Goal: Navigation & Orientation: Find specific page/section

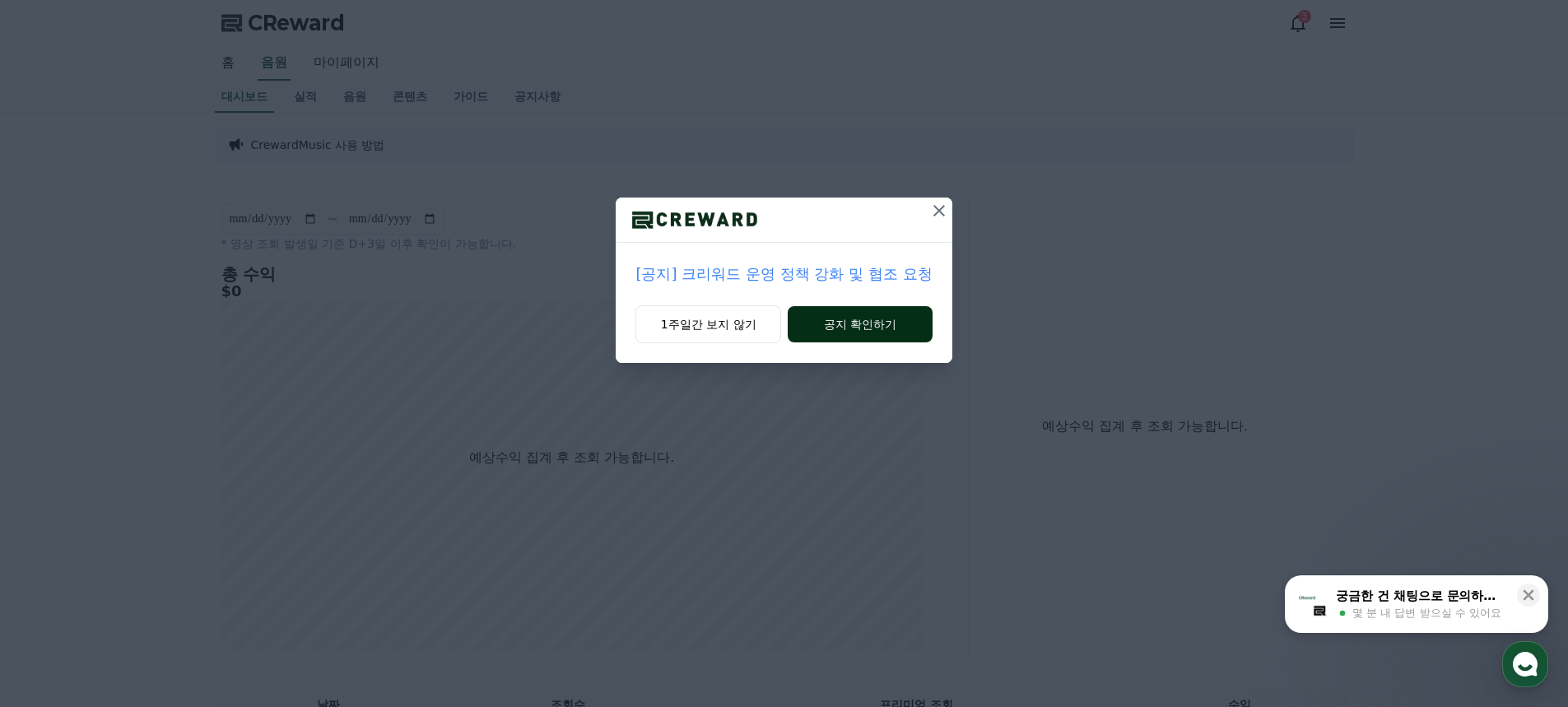
click at [845, 321] on button "공지 확인하기" at bounding box center [860, 324] width 144 height 36
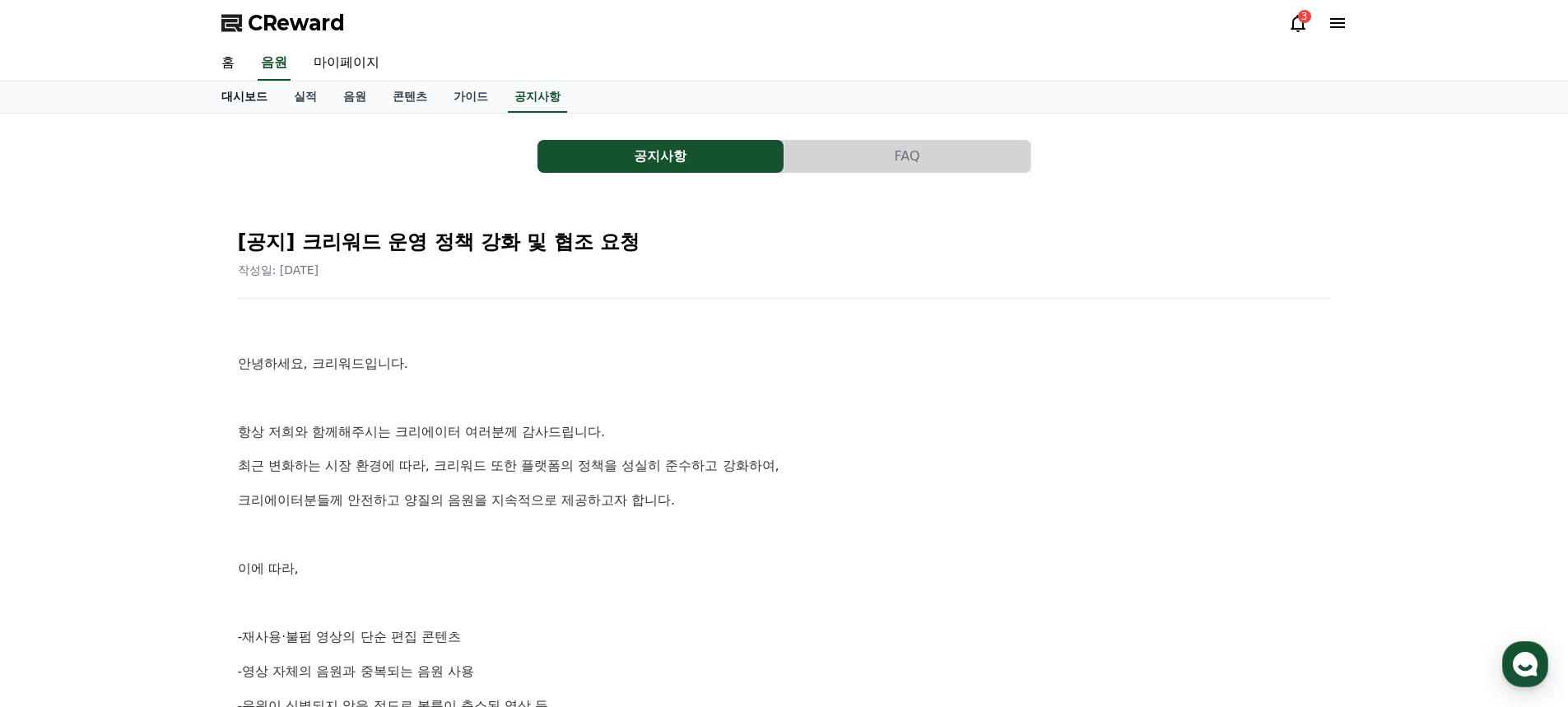
click at [248, 104] on link "대시보드" at bounding box center [245, 97] width 73 height 32
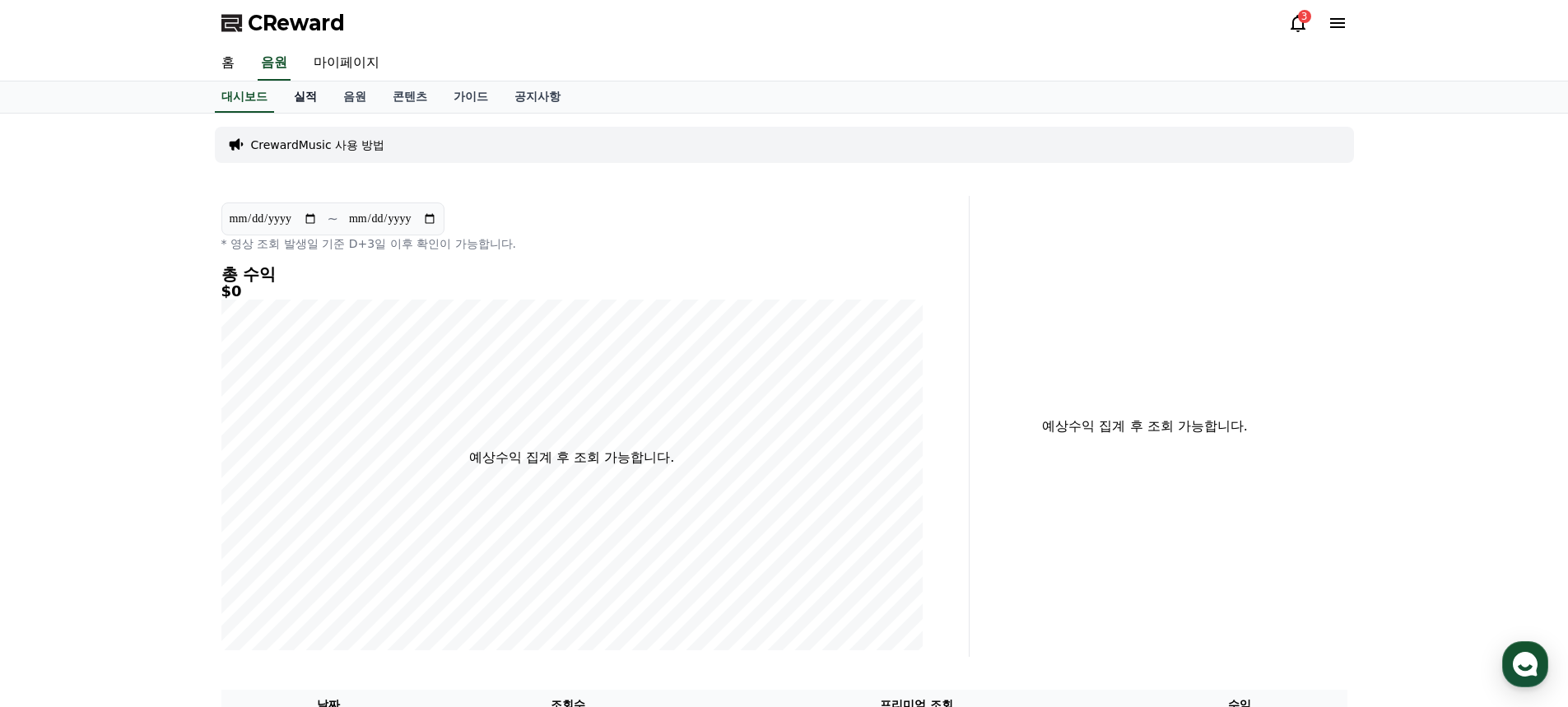
click at [311, 99] on link "실적" at bounding box center [305, 97] width 50 height 32
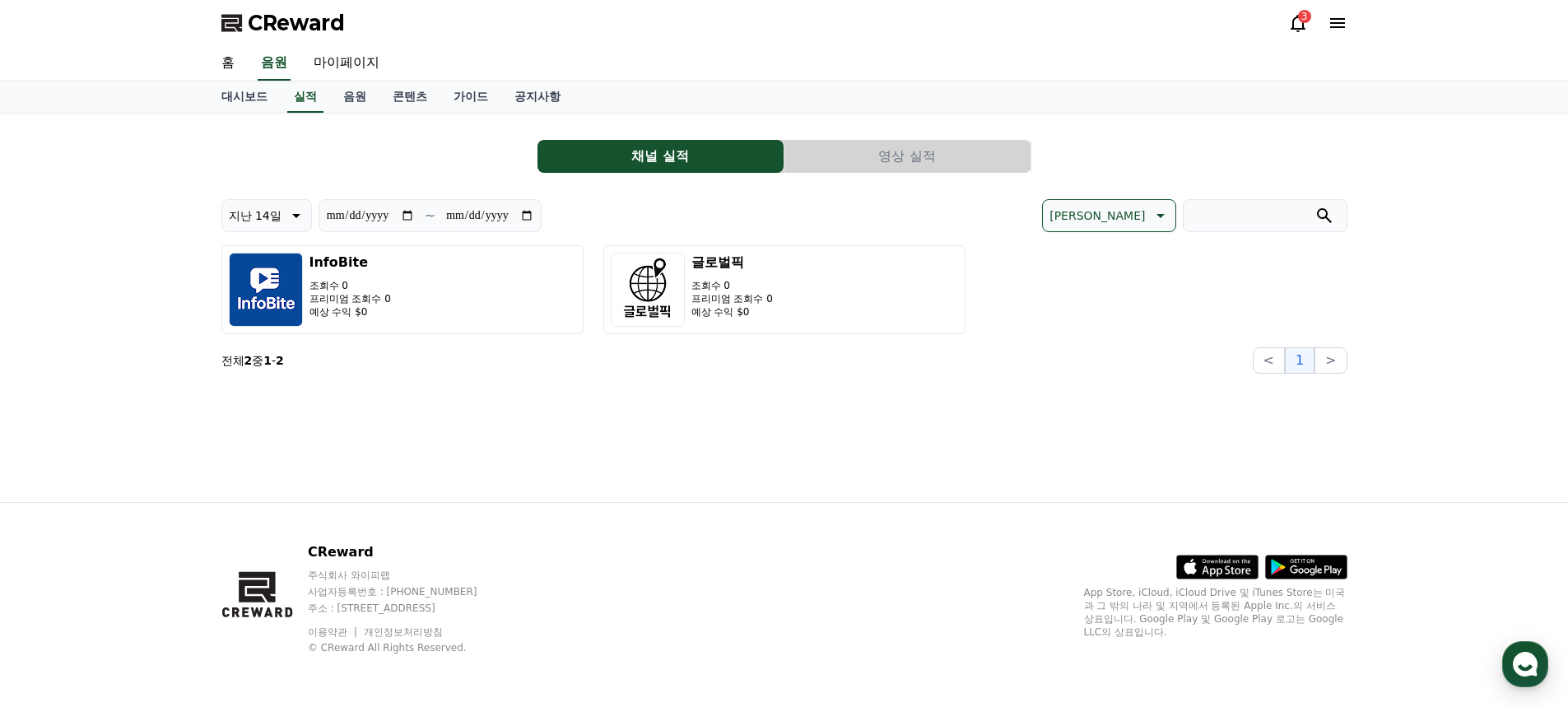
click at [901, 150] on button "영상 실적" at bounding box center [906, 156] width 246 height 33
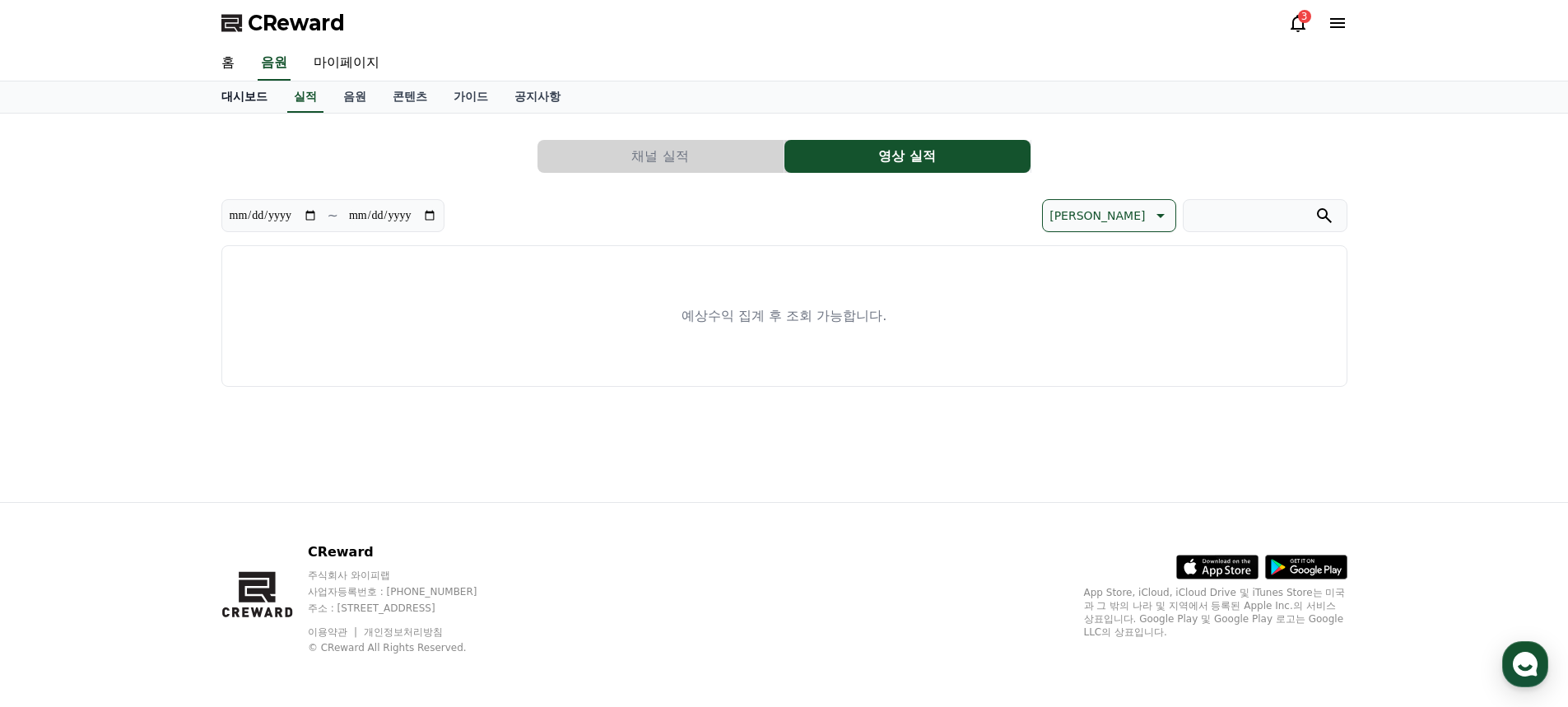
click at [247, 102] on link "대시보드" at bounding box center [245, 97] width 73 height 32
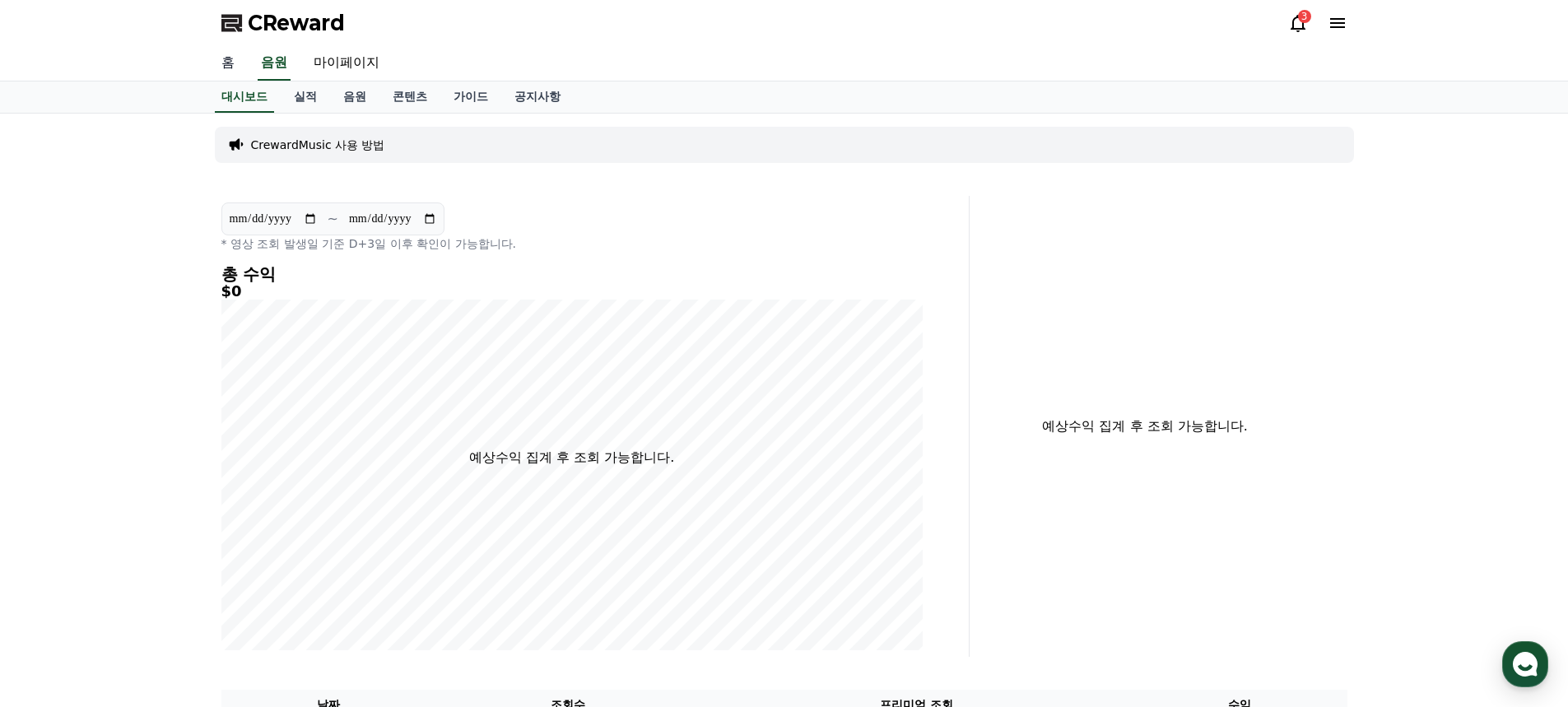
click at [233, 67] on link "홈" at bounding box center [228, 63] width 39 height 34
